Goal: Understand process/instructions: Learn how to perform a task or action

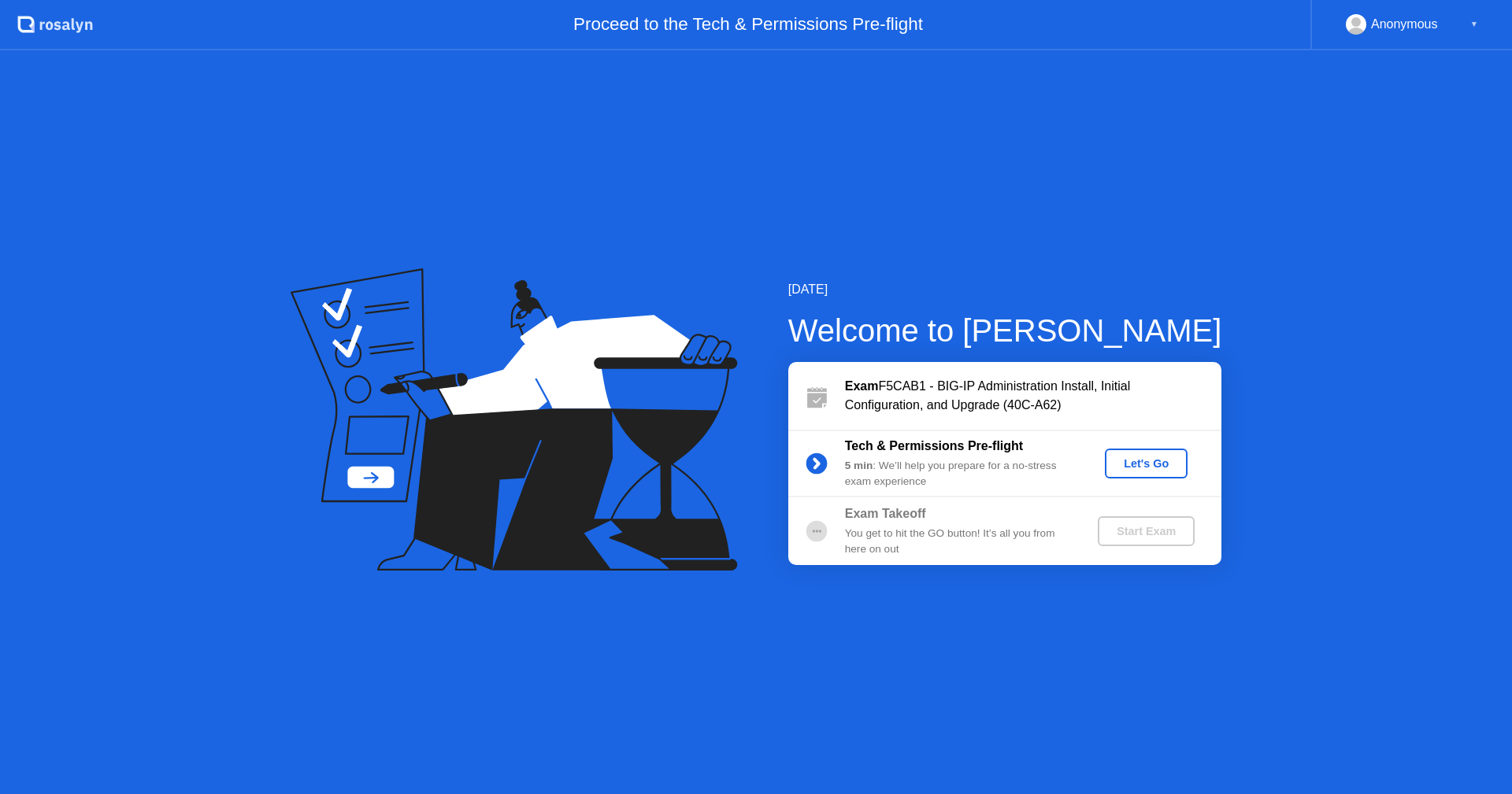
click at [995, 464] on div "Let's Go" at bounding box center [1146, 463] width 70 height 13
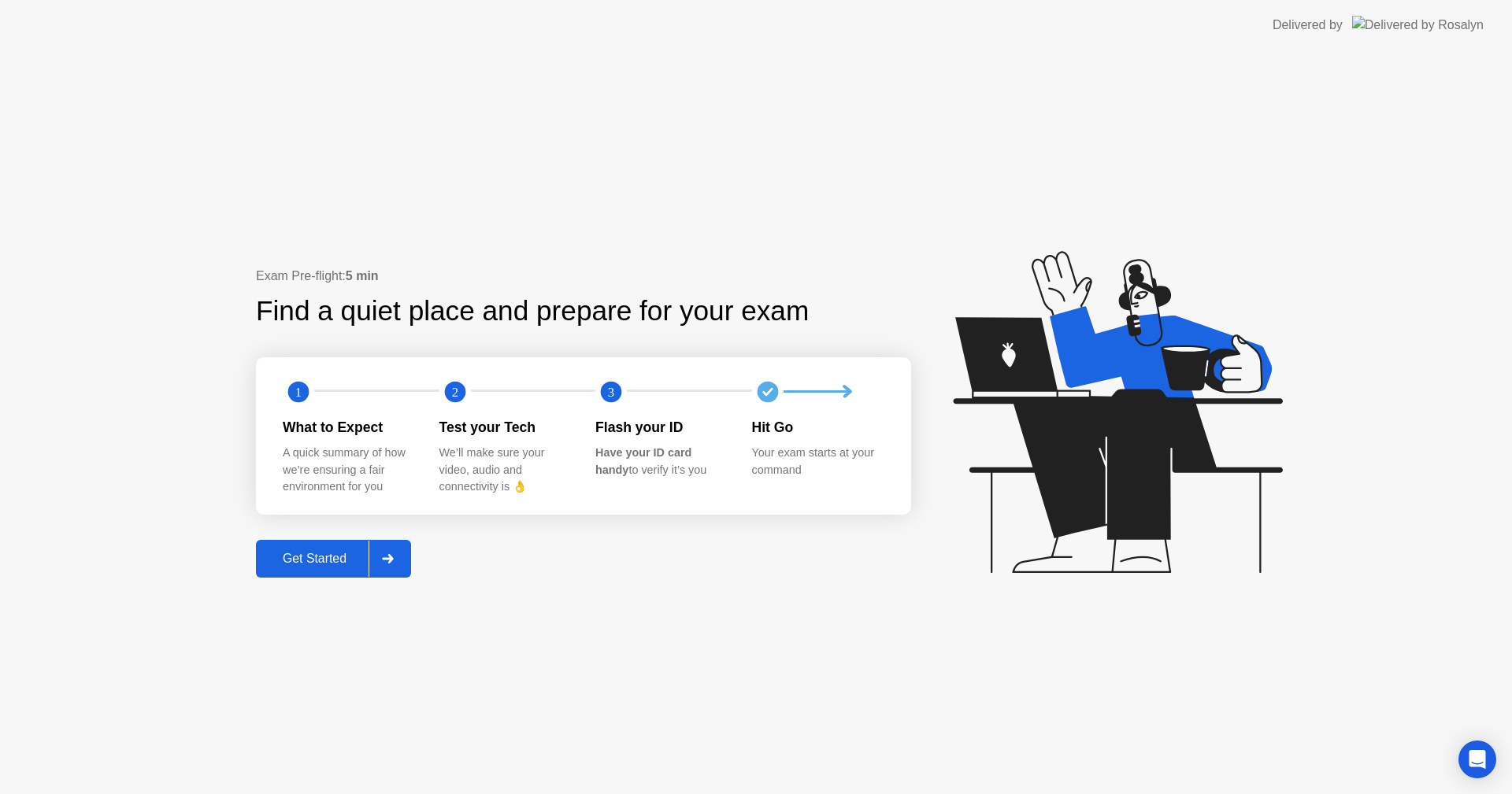
click at [303, 497] on div "Get Started" at bounding box center [315, 559] width 108 height 14
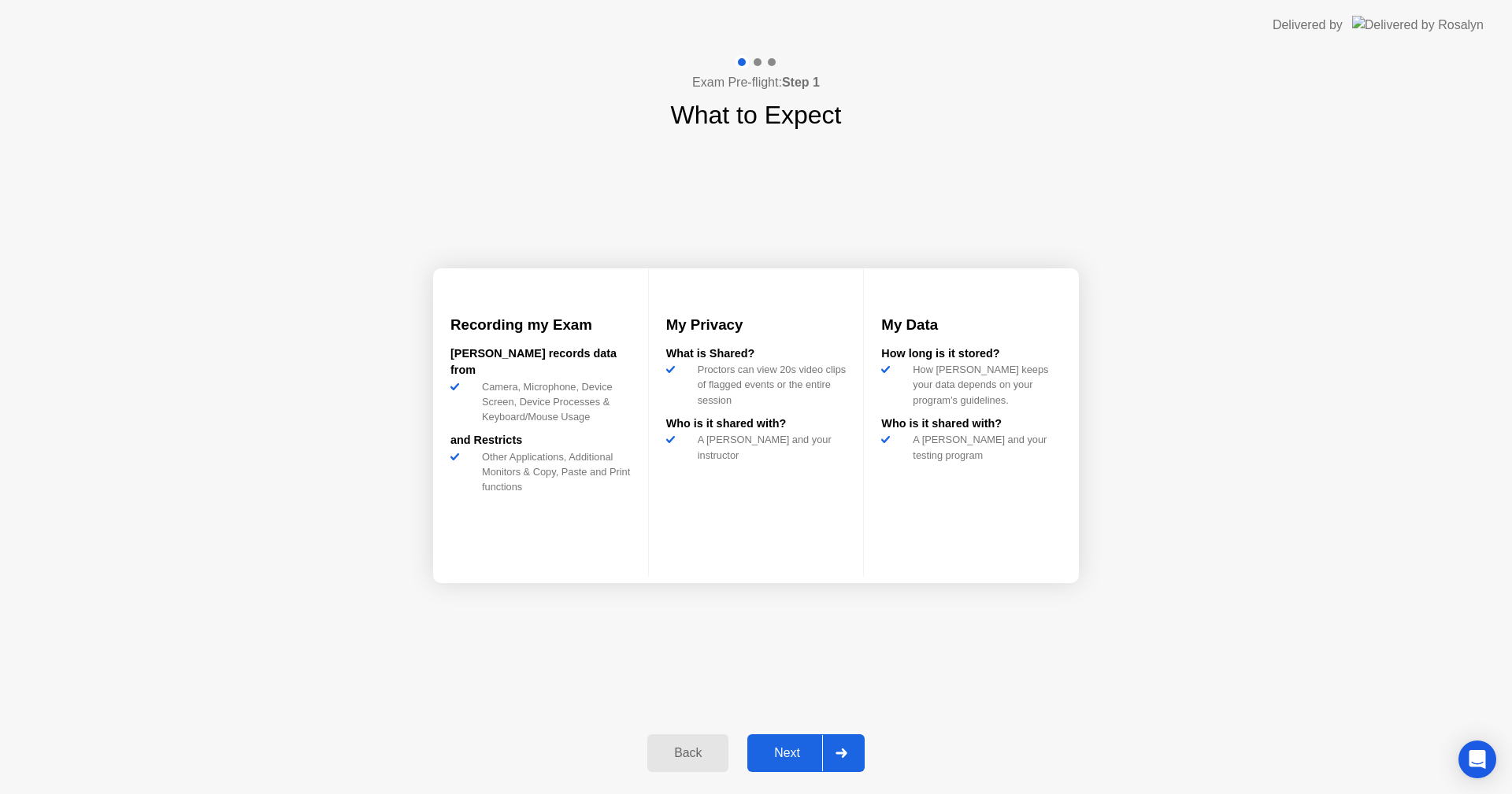
click at [785, 497] on button "Next" at bounding box center [806, 753] width 117 height 38
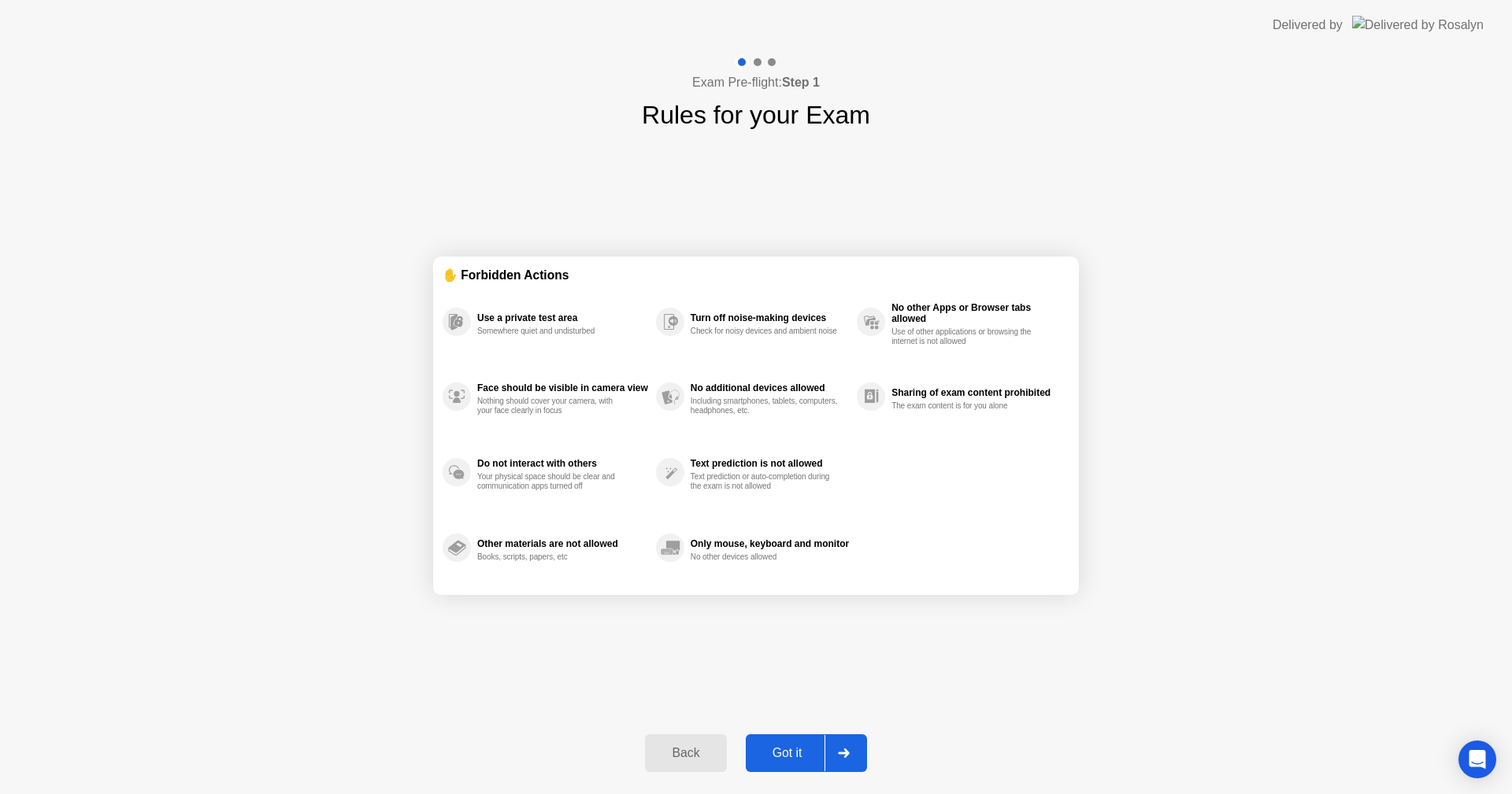
click at [906, 322] on div "No other Apps or Browser tabs allowed" at bounding box center [976, 314] width 170 height 22
click at [794, 497] on div "Got it" at bounding box center [787, 753] width 74 height 14
select select "**********"
select select "*******"
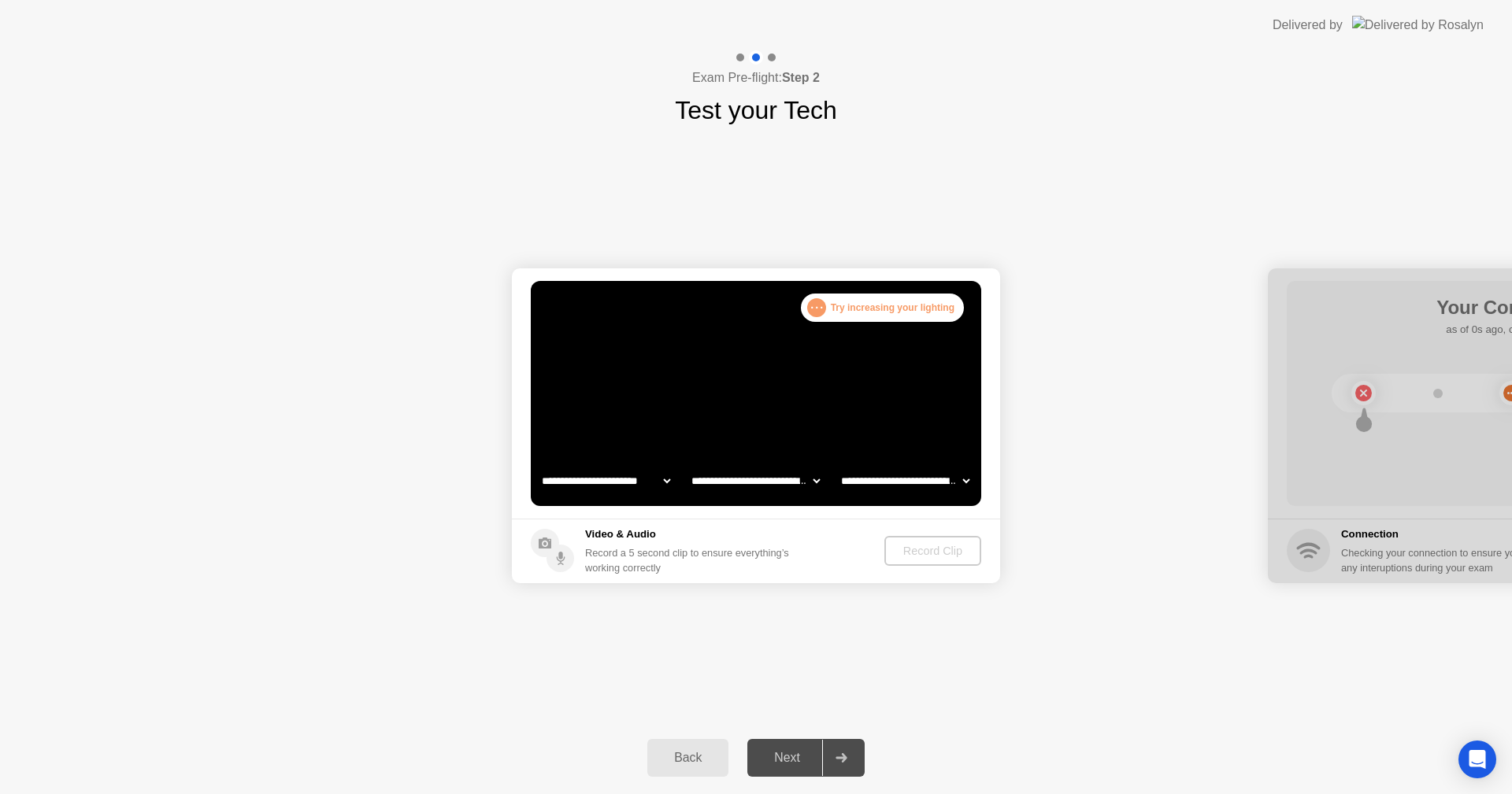
click at [764, 366] on video at bounding box center [756, 393] width 451 height 225
click at [886, 305] on div ". . . Try increasing your lighting" at bounding box center [883, 308] width 163 height 29
click at [907, 497] on footer "Video & Audio Record a 5 second clip to ensure everything’s working correctly R…" at bounding box center [756, 551] width 488 height 65
click at [787, 497] on div "Next" at bounding box center [787, 758] width 70 height 14
click at [836, 497] on div at bounding box center [841, 758] width 38 height 36
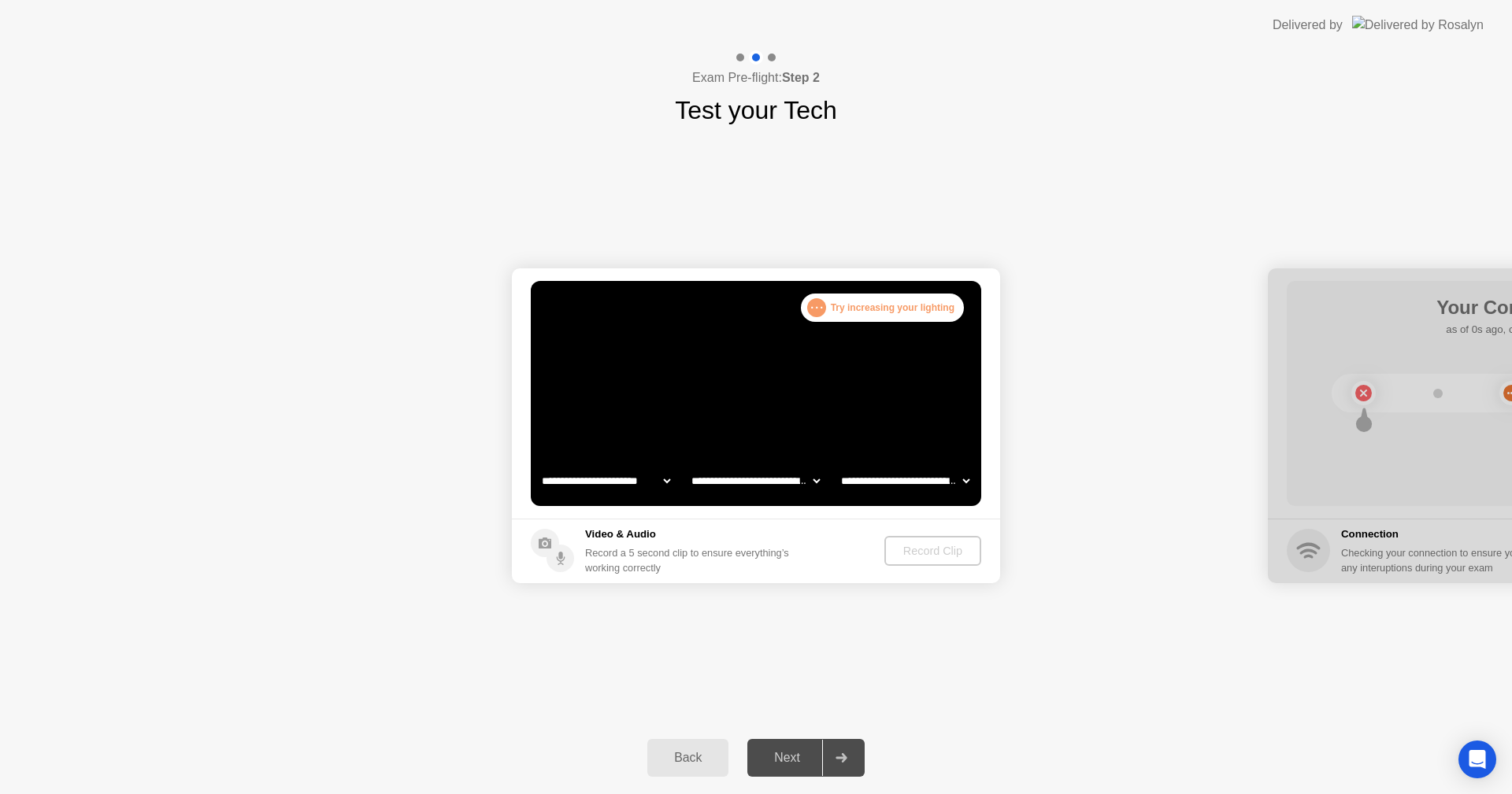
drag, startPoint x: 1440, startPoint y: 311, endPoint x: 1462, endPoint y: 39, distance: 272.9
click at [995, 304] on div at bounding box center [1512, 426] width 488 height 315
click at [772, 497] on div "Next" at bounding box center [787, 758] width 70 height 14
click at [985, 81] on div "Exam Pre-flight: Step 2 Test your Tech" at bounding box center [756, 89] width 1512 height 78
click at [683, 497] on div "Back" at bounding box center [688, 758] width 71 height 14
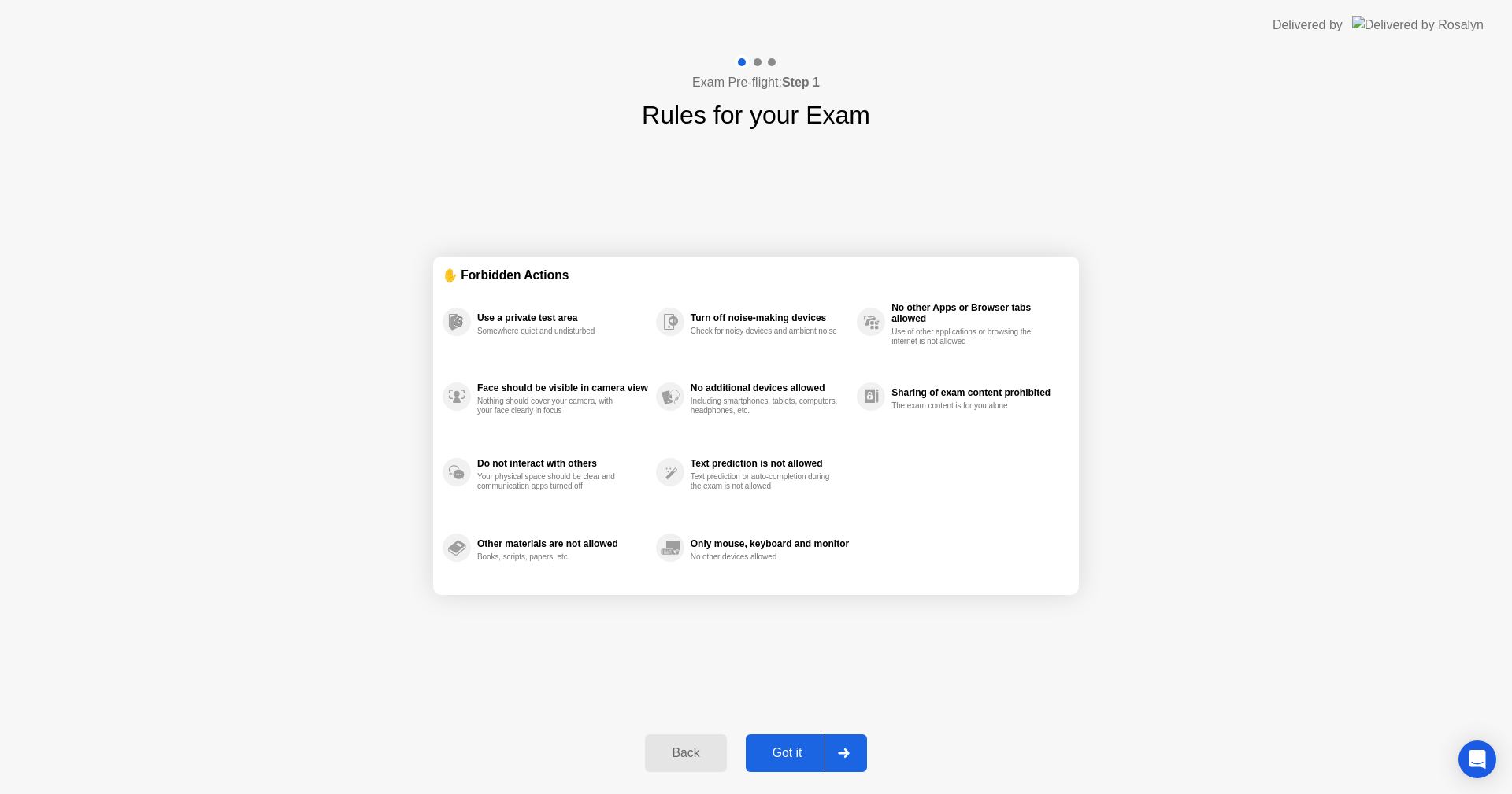
click at [791, 497] on div "Got it" at bounding box center [787, 753] width 74 height 14
select select "**********"
select select "*******"
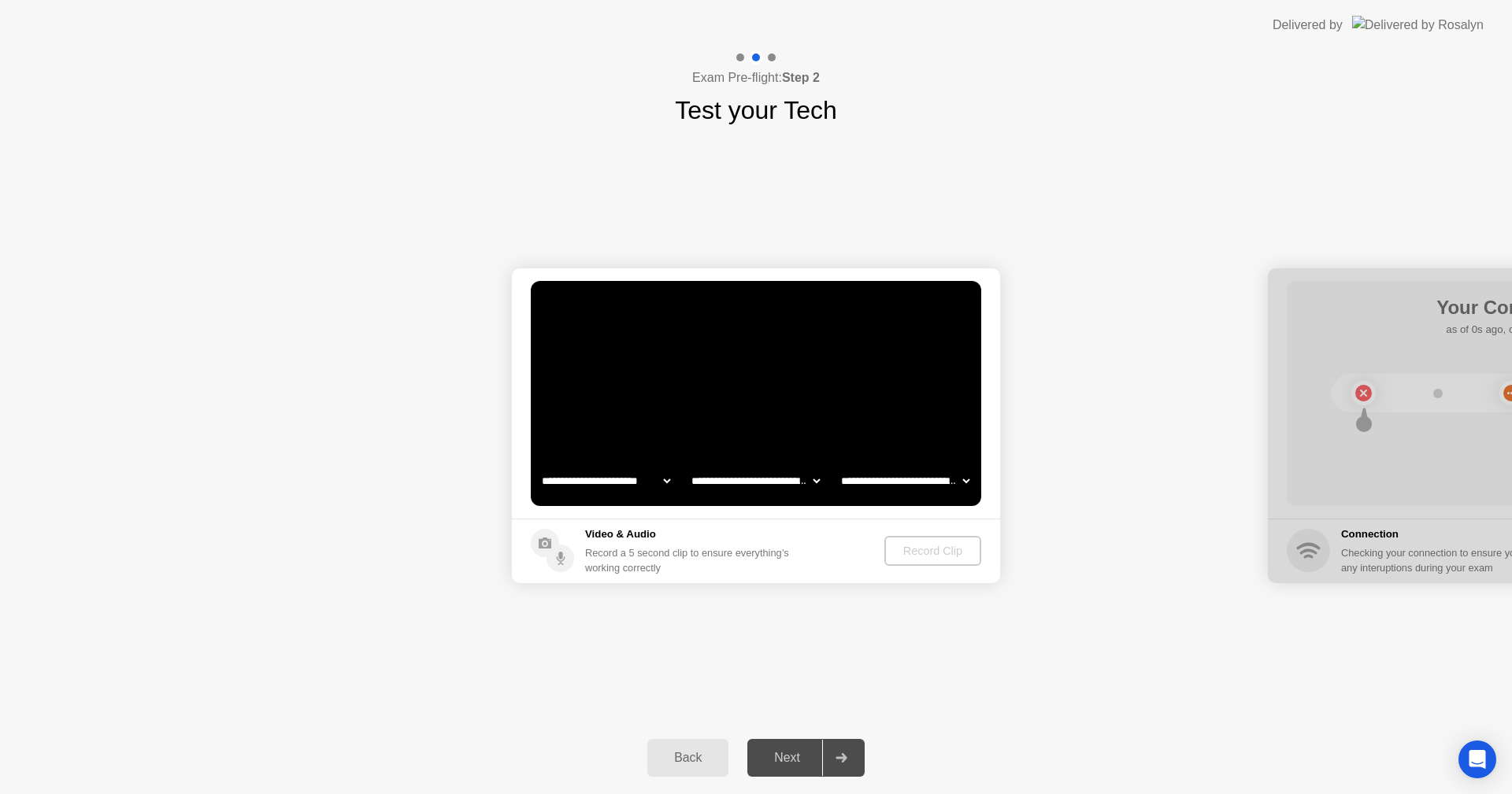
click at [790, 497] on div "Next" at bounding box center [787, 758] width 70 height 14
click at [687, 497] on div "Back" at bounding box center [688, 758] width 71 height 14
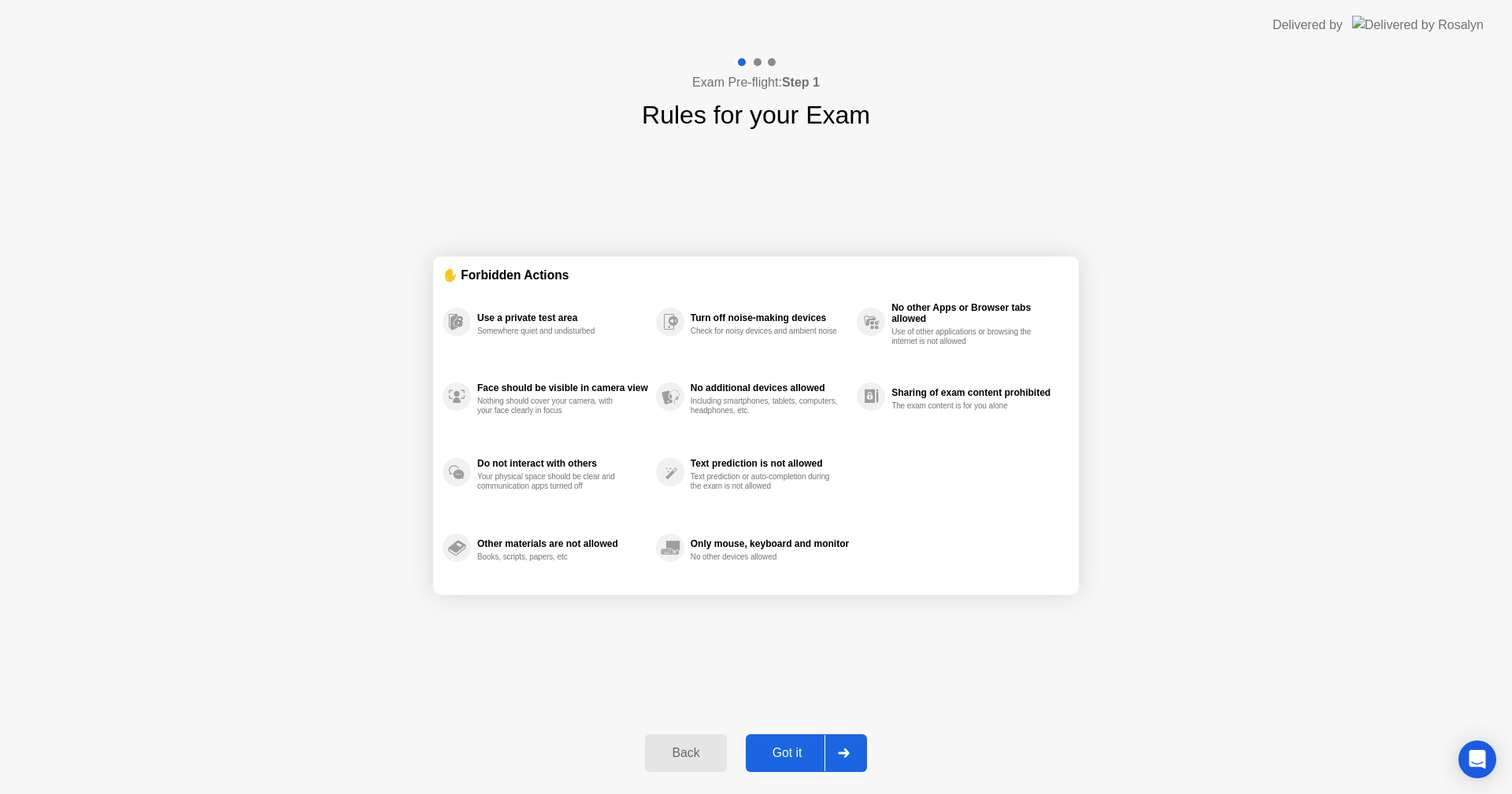
click at [494, 317] on div "Use a private test area" at bounding box center [563, 318] width 171 height 11
click at [530, 418] on div "Face should be visible in camera view Nothing should cover your camera, with yo…" at bounding box center [549, 398] width 213 height 75
click at [550, 497] on div "Do not interact with others Your physical space should be clear and communicati…" at bounding box center [549, 472] width 213 height 75
click at [804, 497] on div "Got it" at bounding box center [787, 753] width 74 height 14
select select "**********"
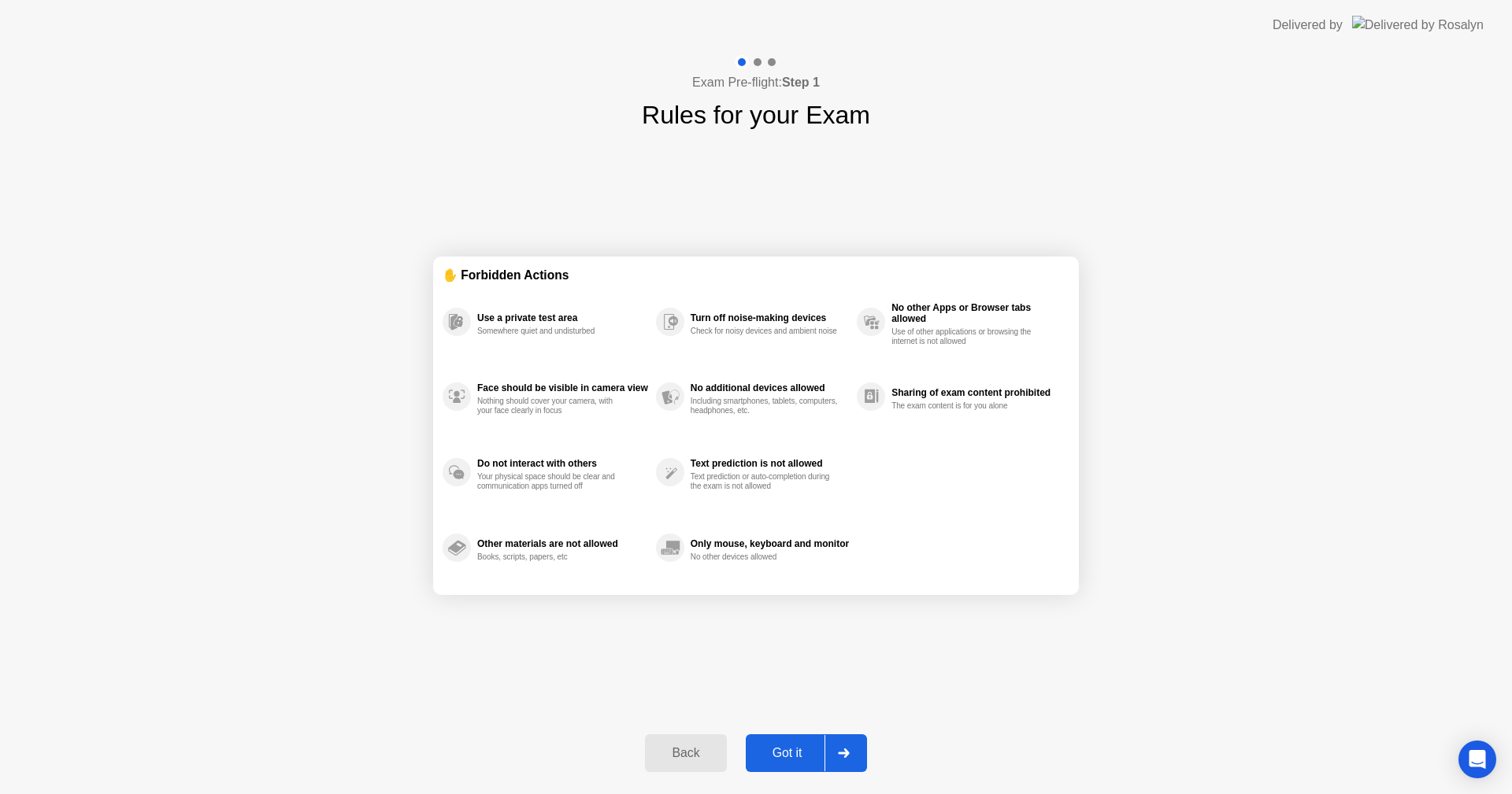
select select "*******"
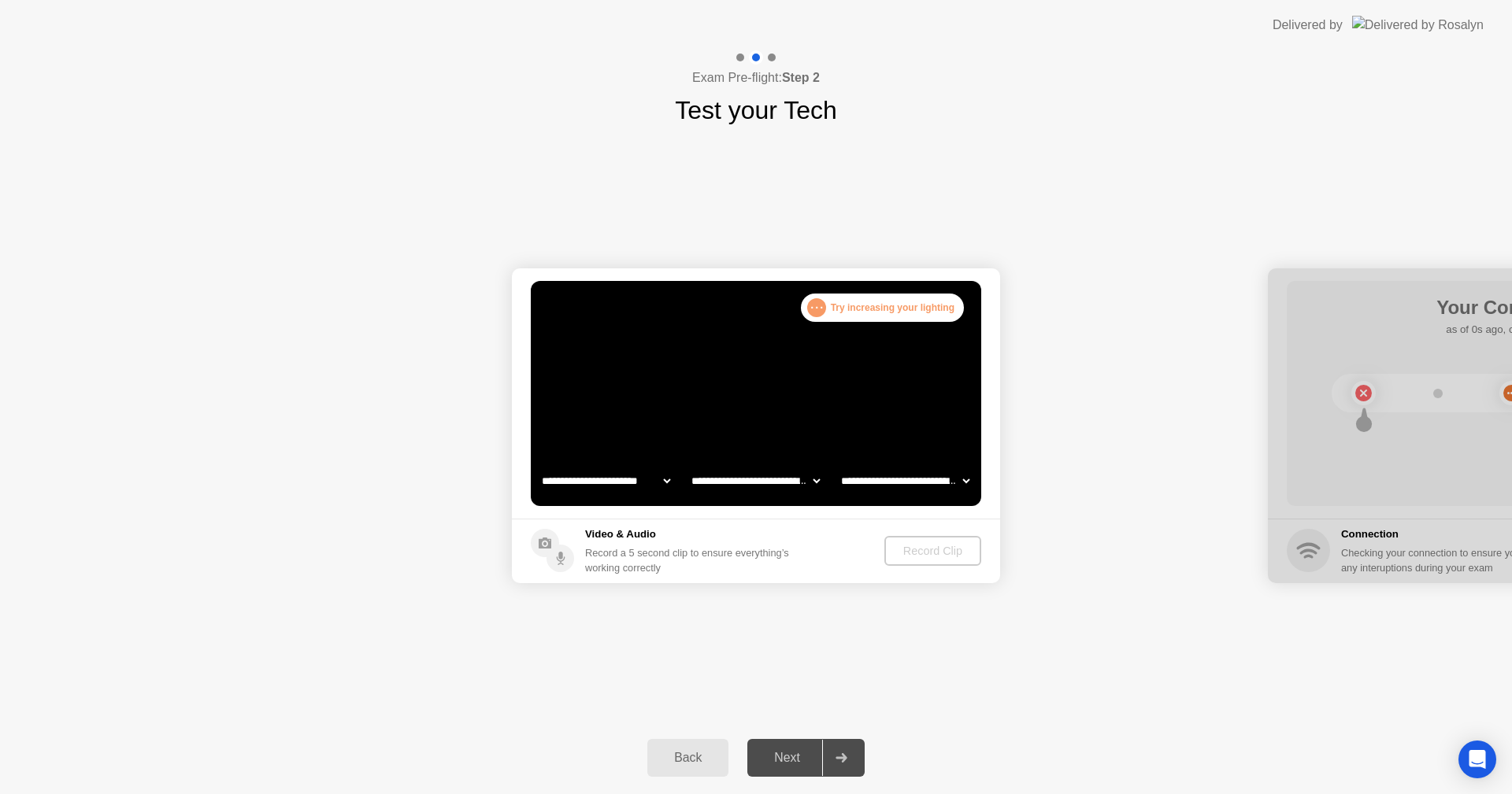
click at [837, 497] on icon at bounding box center [841, 758] width 11 height 10
click at [794, 497] on div "Next" at bounding box center [787, 758] width 70 height 14
drag, startPoint x: 1224, startPoint y: 97, endPoint x: 948, endPoint y: 74, distance: 277.0
click at [995, 97] on div "Exam Pre-flight: Step 2 Test your Tech" at bounding box center [756, 89] width 1512 height 78
drag, startPoint x: 754, startPoint y: 65, endPoint x: 244, endPoint y: 17, distance: 512.3
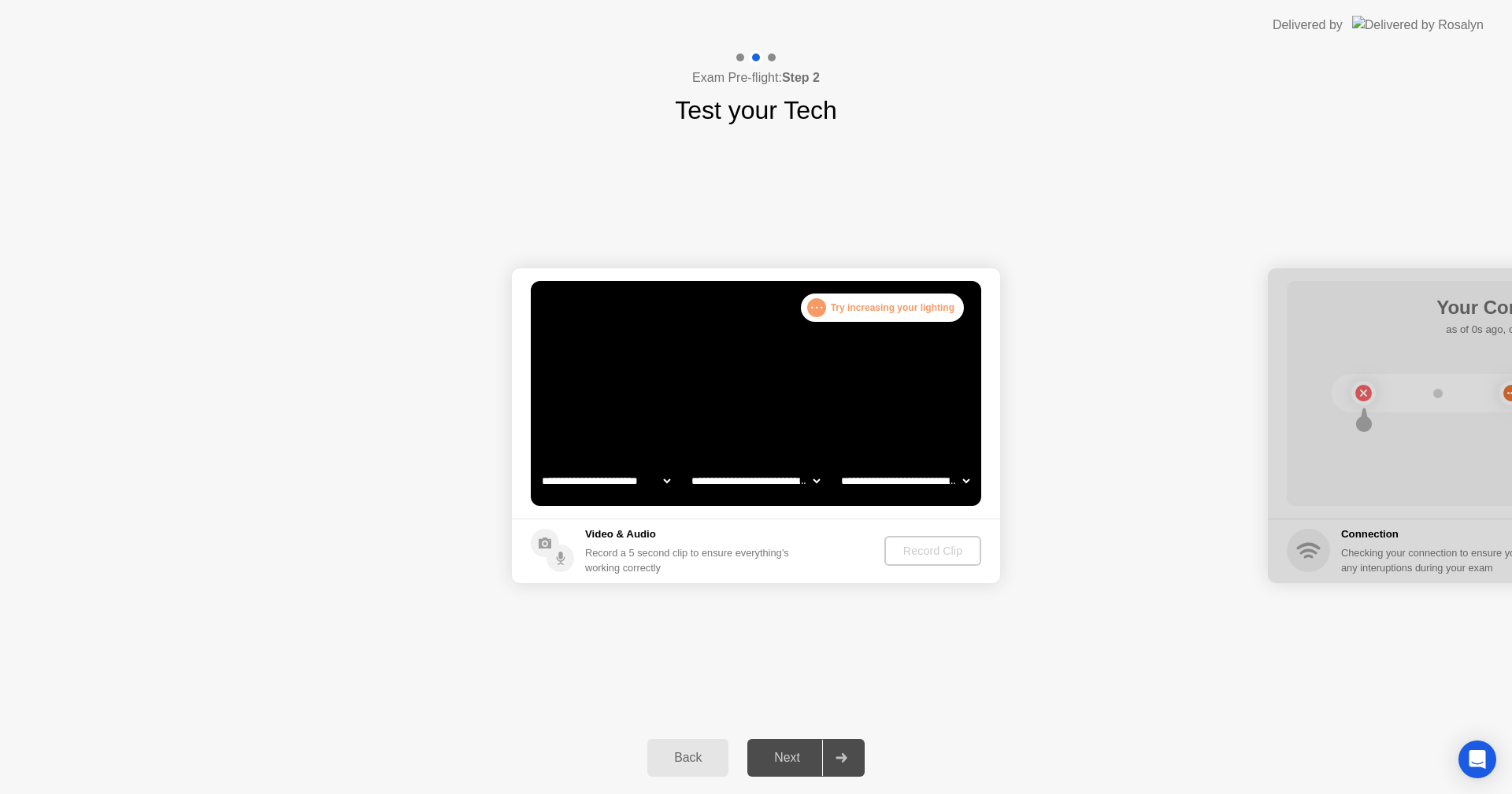
click at [715, 63] on div "Exam Pre-flight: Step 2 Test your Tech" at bounding box center [756, 89] width 1512 height 78
click at [692, 497] on div "Back" at bounding box center [688, 758] width 71 height 14
